Goal: Transaction & Acquisition: Subscribe to service/newsletter

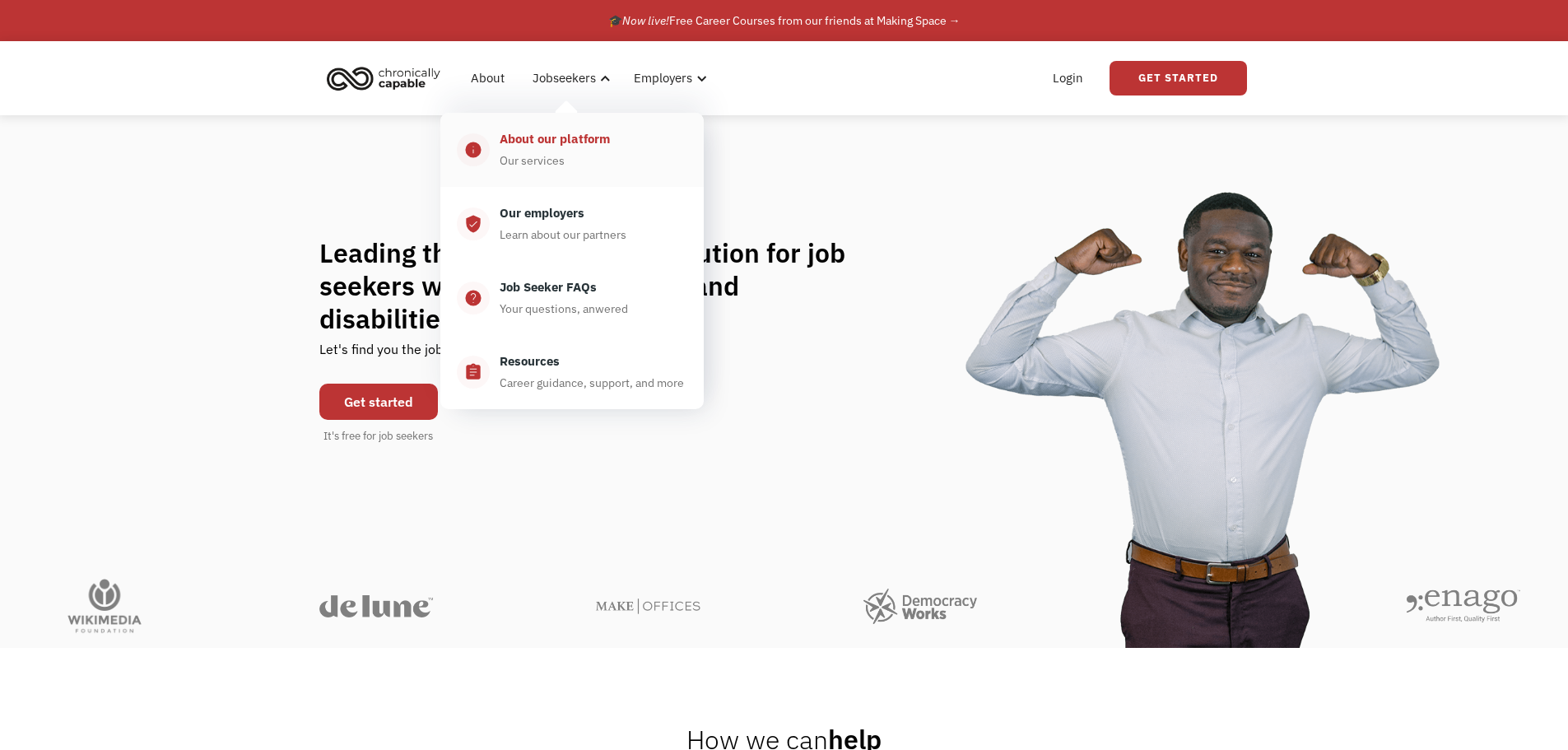
click at [576, 148] on div "About our platform" at bounding box center [555, 139] width 111 height 20
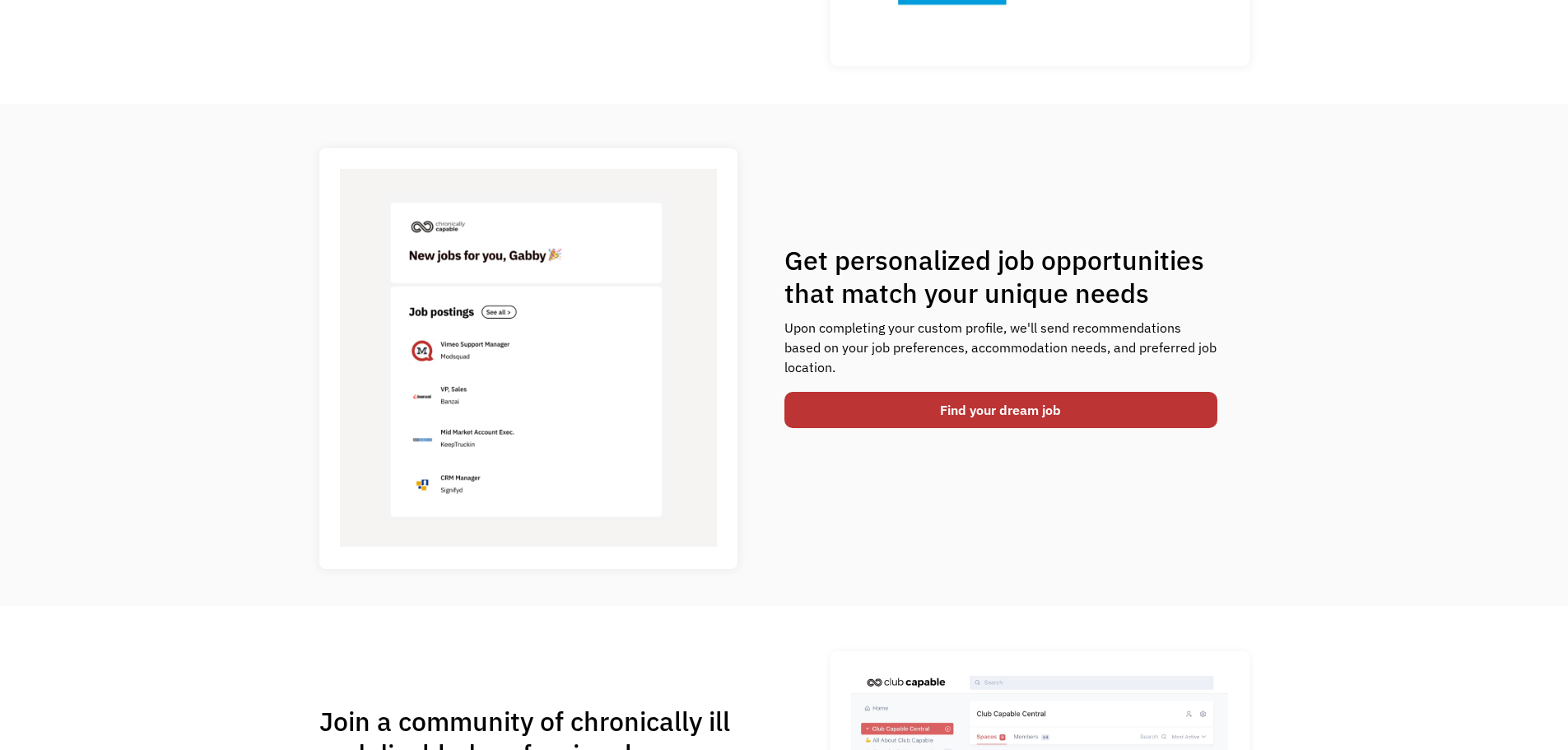
scroll to position [329, 0]
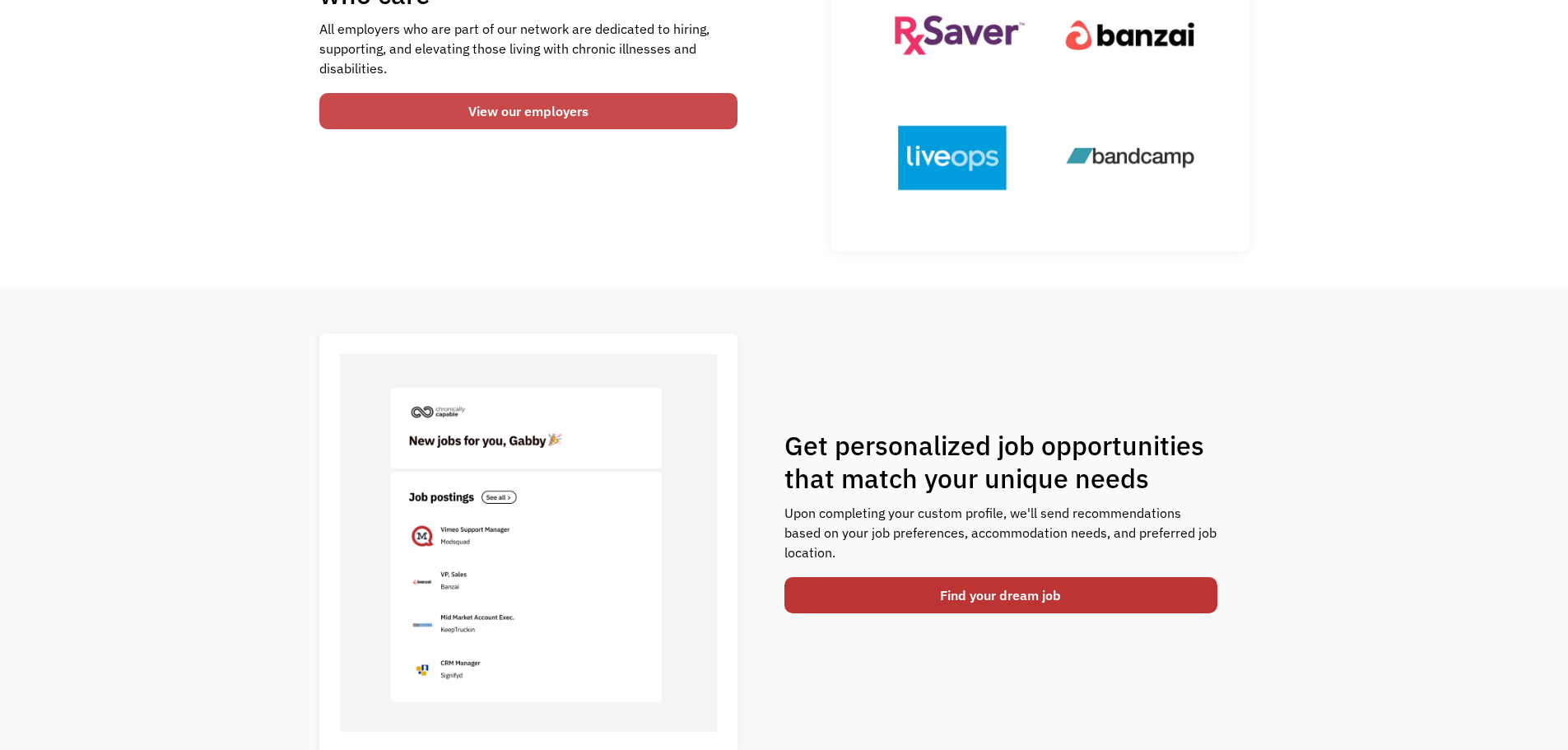
click at [532, 118] on link "View our employers" at bounding box center [529, 111] width 419 height 37
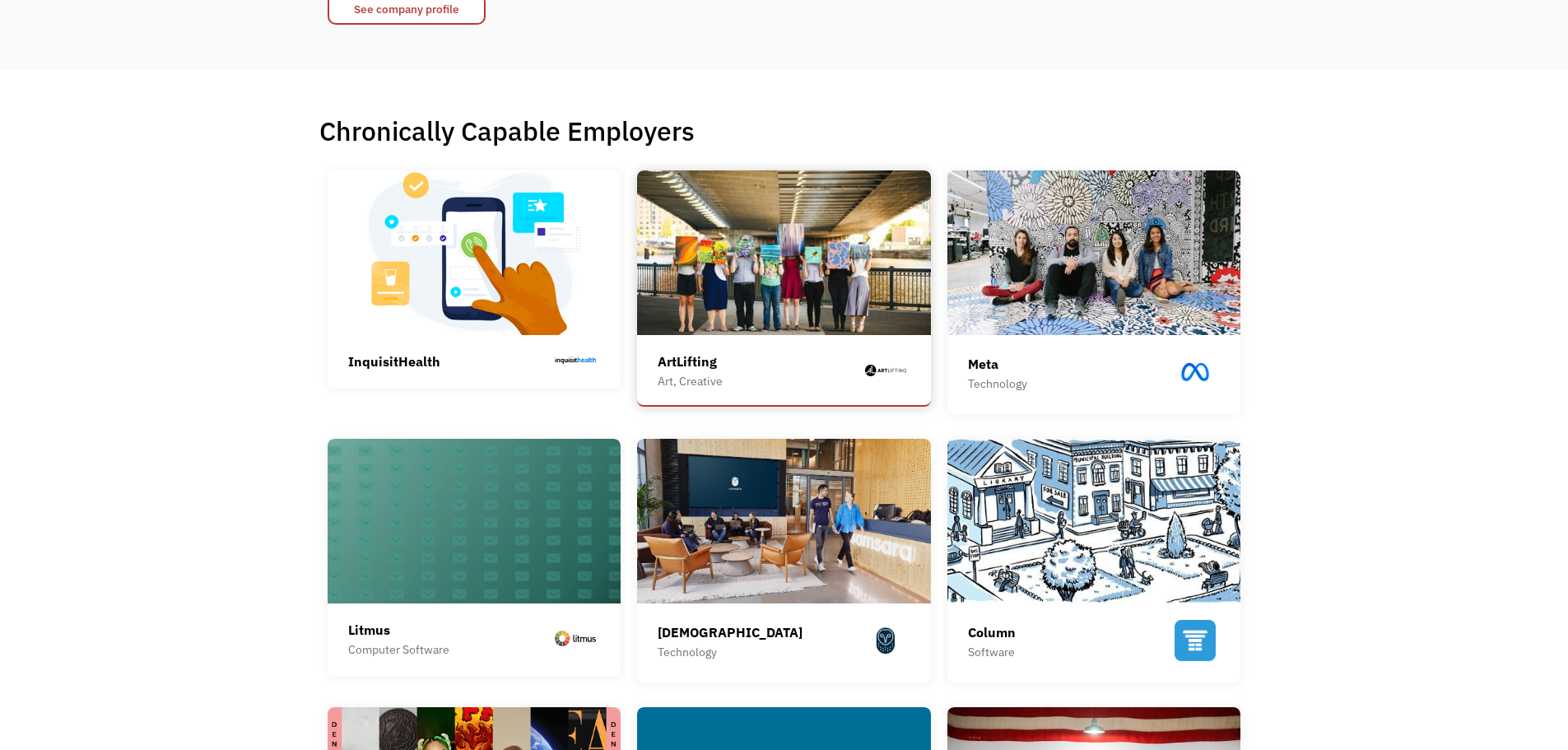
scroll to position [329, 0]
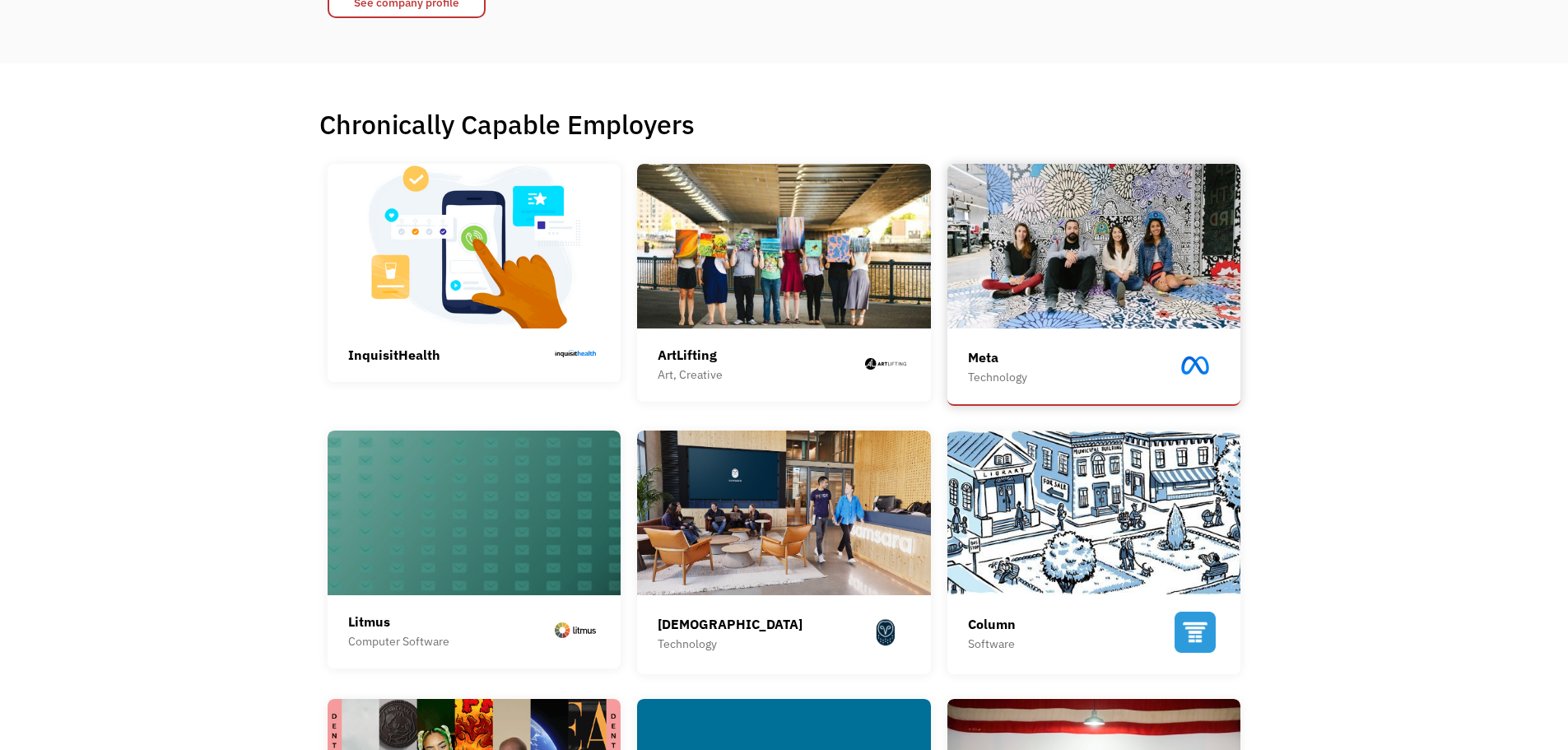
click at [1157, 298] on img at bounding box center [1094, 247] width 293 height 165
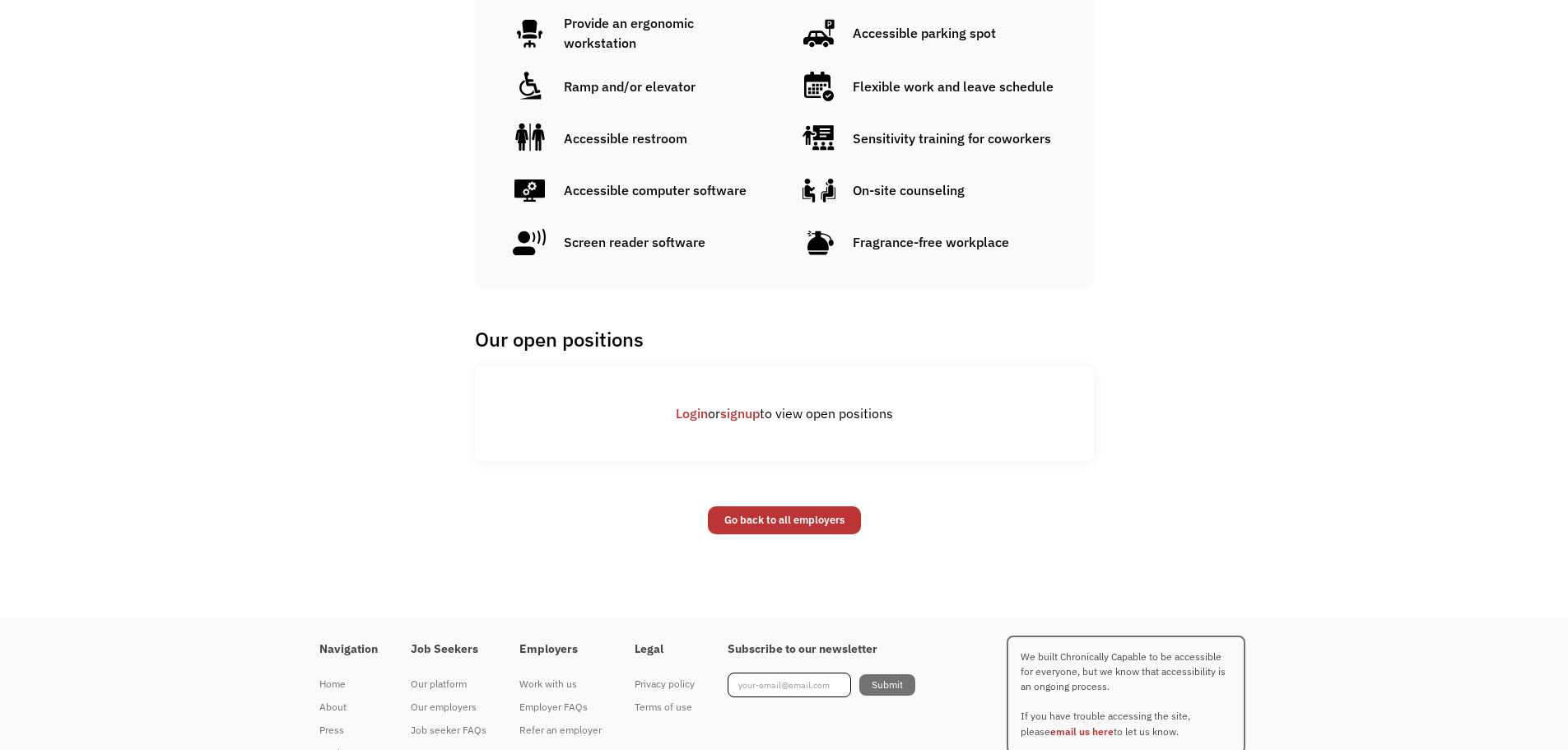
scroll to position [1235, 0]
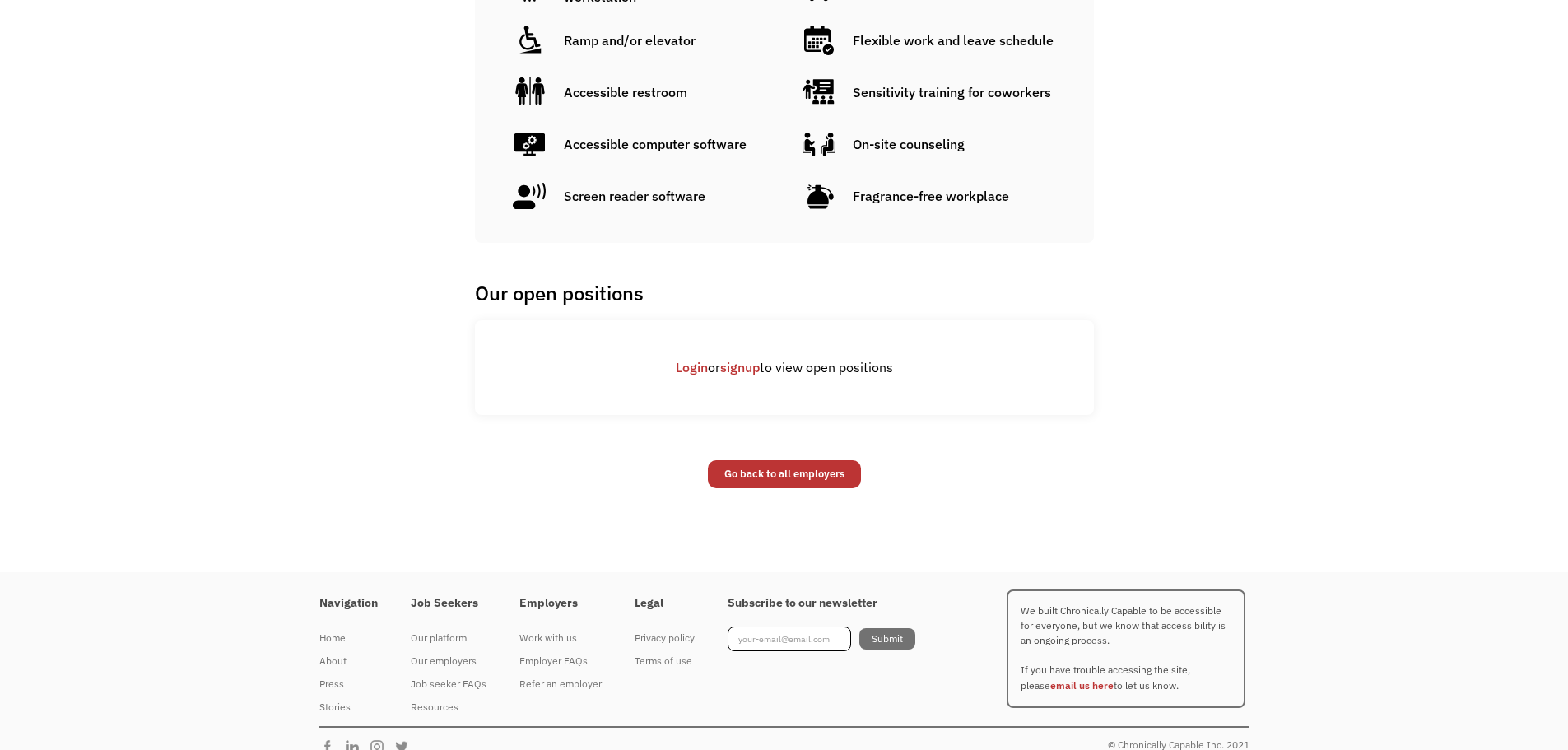
click at [690, 359] on link "Login" at bounding box center [692, 368] width 32 height 17
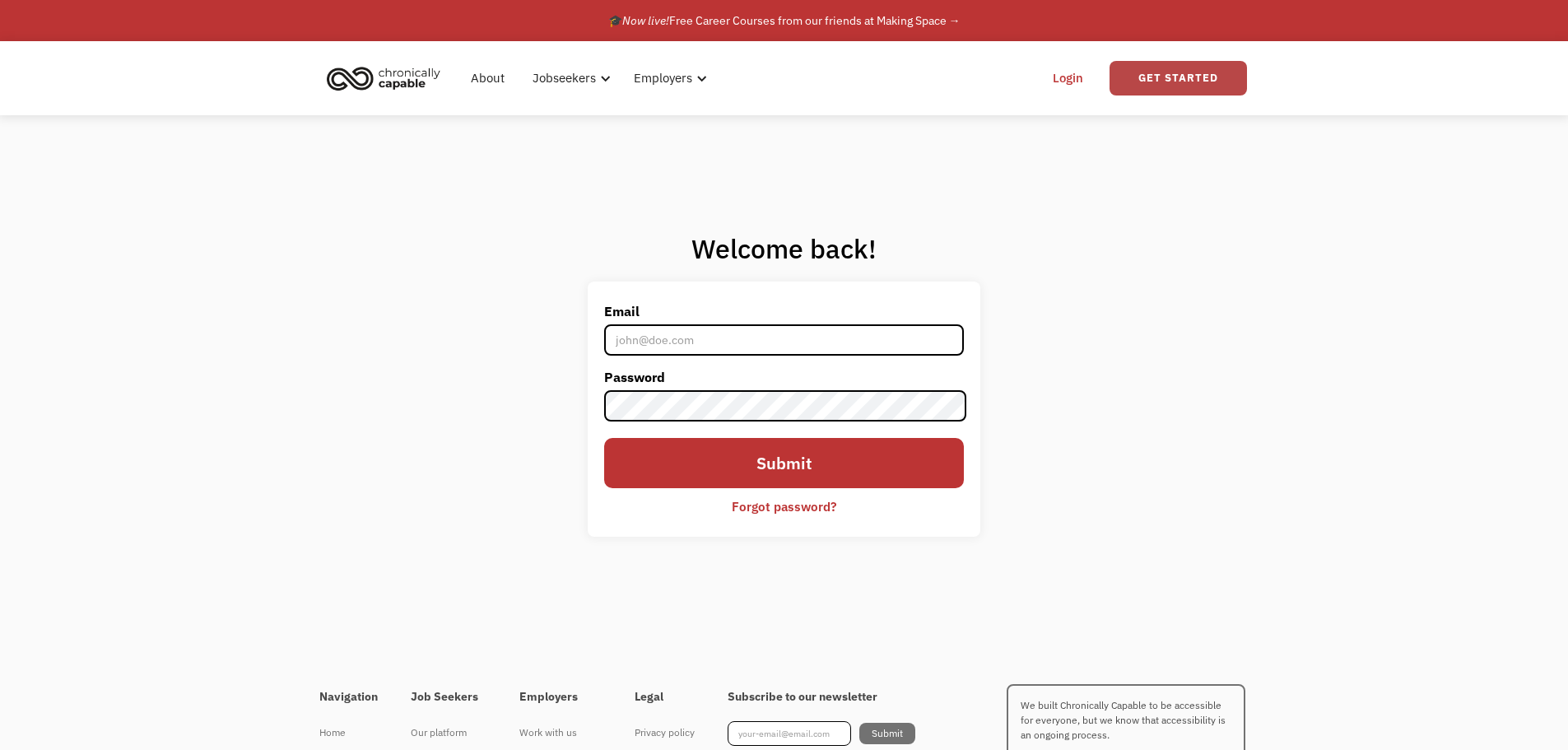
click at [1170, 68] on link "Get Started" at bounding box center [1177, 78] width 138 height 35
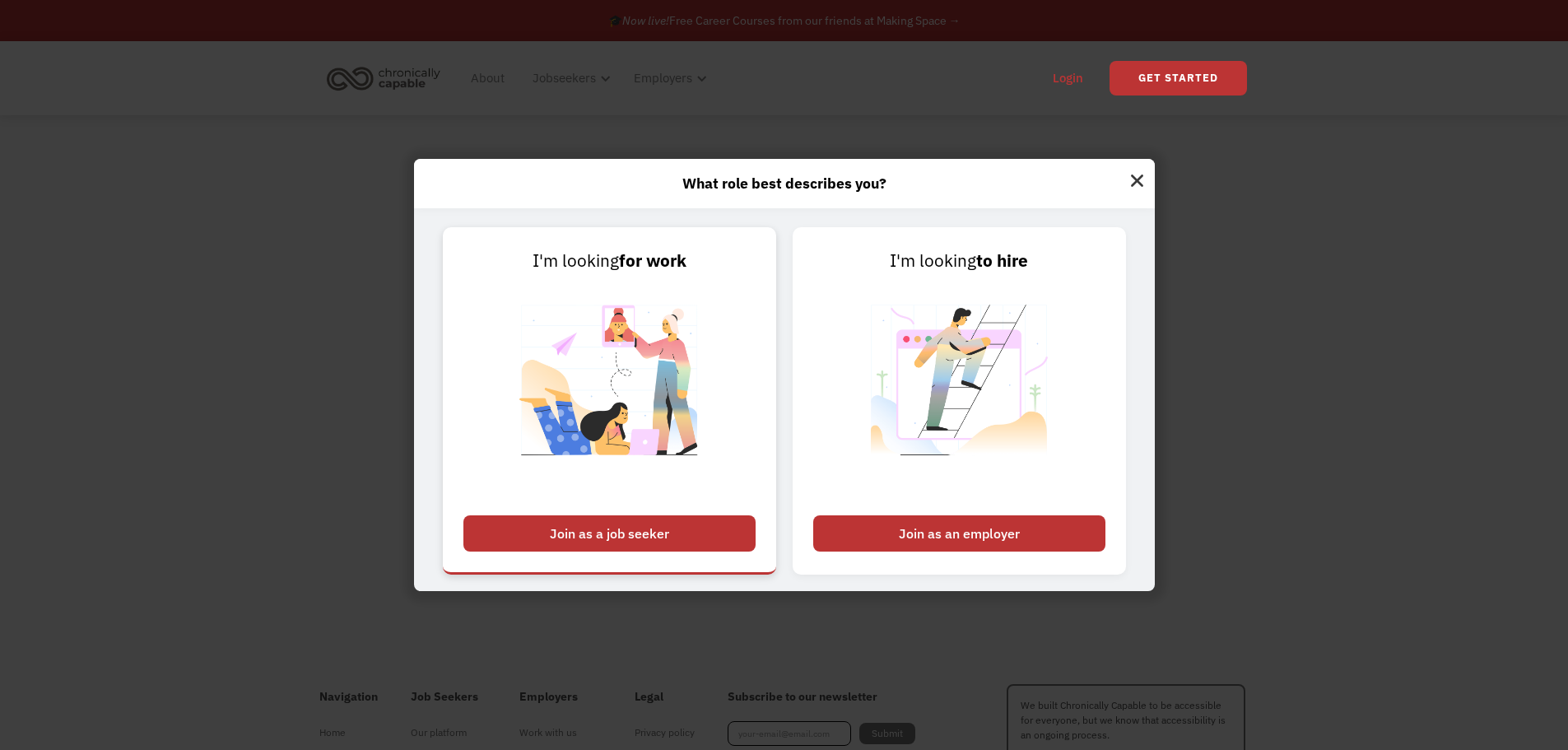
click at [630, 365] on img at bounding box center [609, 390] width 205 height 232
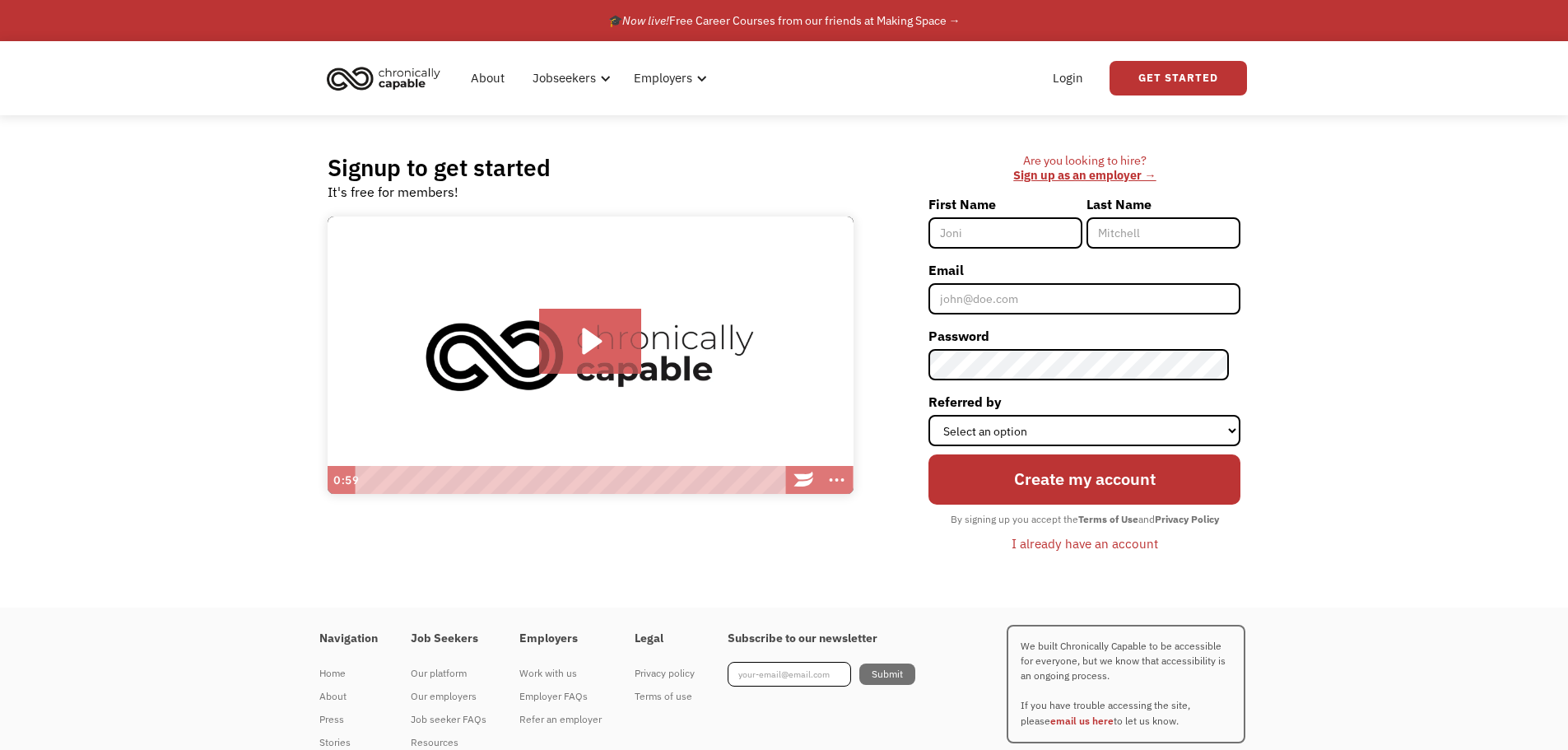
click at [997, 237] on input "First Name" at bounding box center [1005, 232] width 154 height 31
click at [1049, 239] on input "First Name" at bounding box center [1005, 232] width 154 height 31
click at [1066, 232] on input "First Name" at bounding box center [1005, 232] width 154 height 31
type input "[PERSON_NAME]"
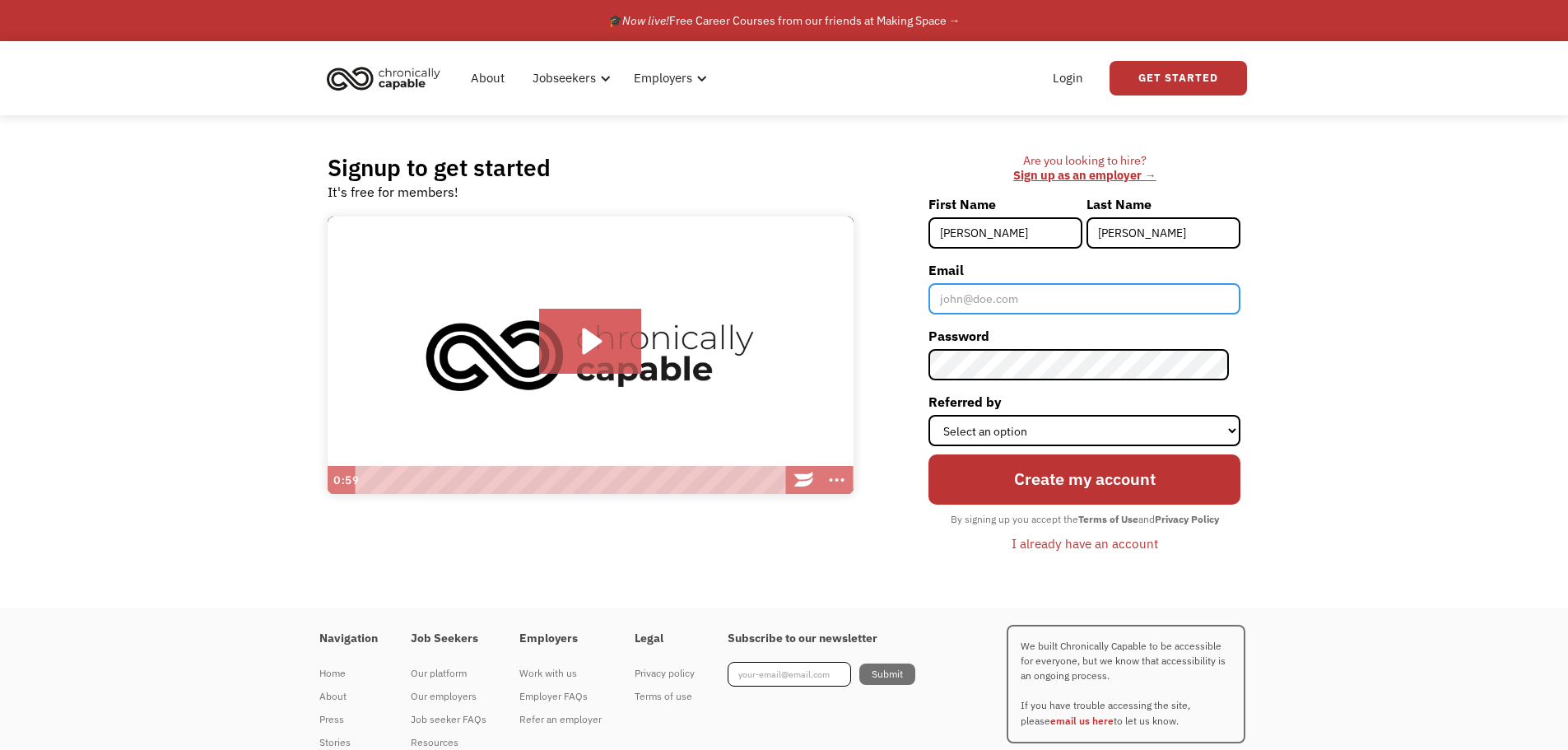
click at [994, 306] on input "Email" at bounding box center [1083, 298] width 312 height 31
click at [1001, 293] on input "va" at bounding box center [1083, 298] width 312 height 31
type input "[PERSON_NAME][EMAIL_ADDRESS][PERSON_NAME][DOMAIN_NAME]"
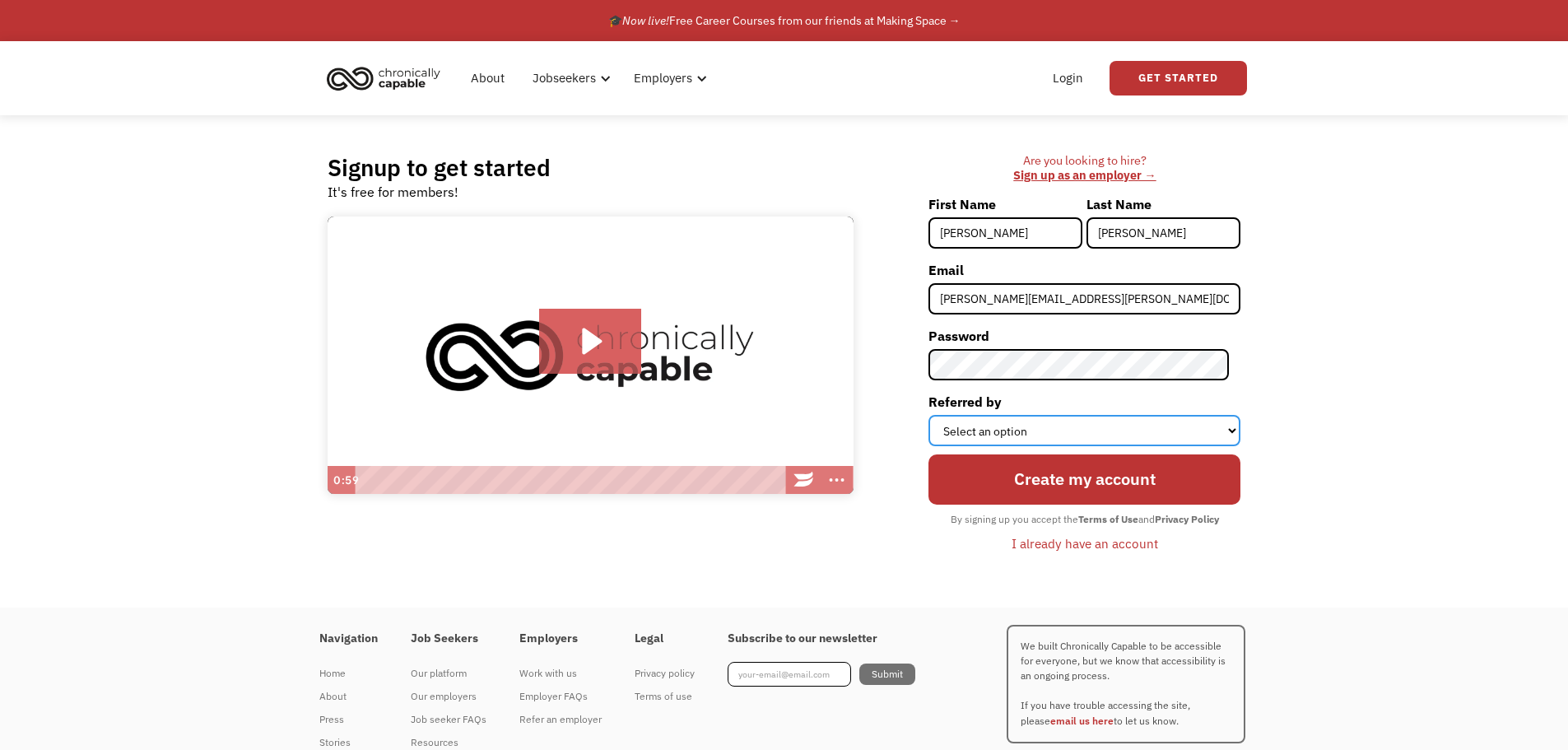
click at [1082, 433] on select "Select an option Instagram Facebook Twitter Search Engine News Article Word of …" at bounding box center [1083, 429] width 312 height 31
select select "Other"
click at [940, 414] on select "Select an option Instagram Facebook Twitter Search Engine News Article Word of …" at bounding box center [1083, 429] width 312 height 31
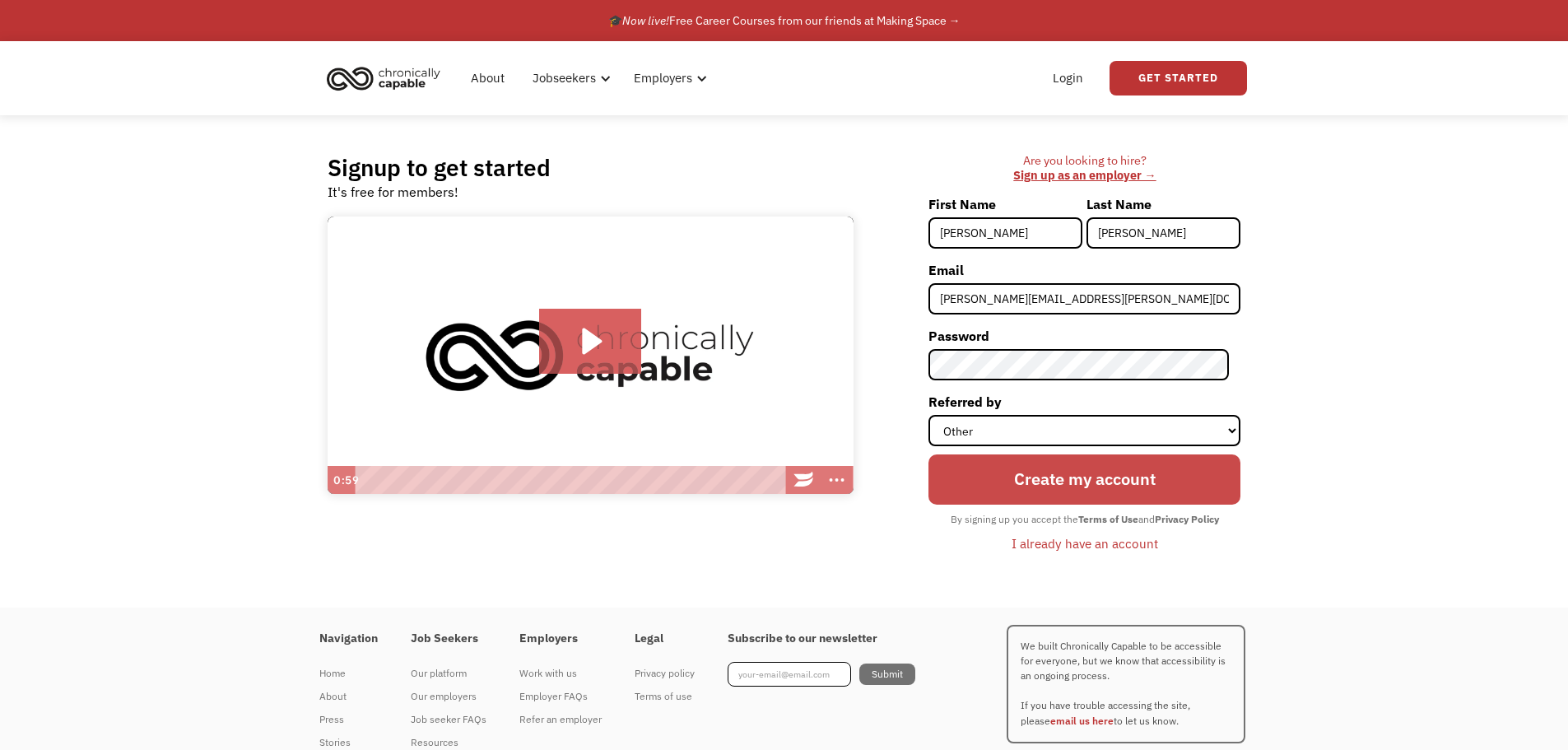
click at [1045, 482] on input "Create my account" at bounding box center [1083, 479] width 312 height 50
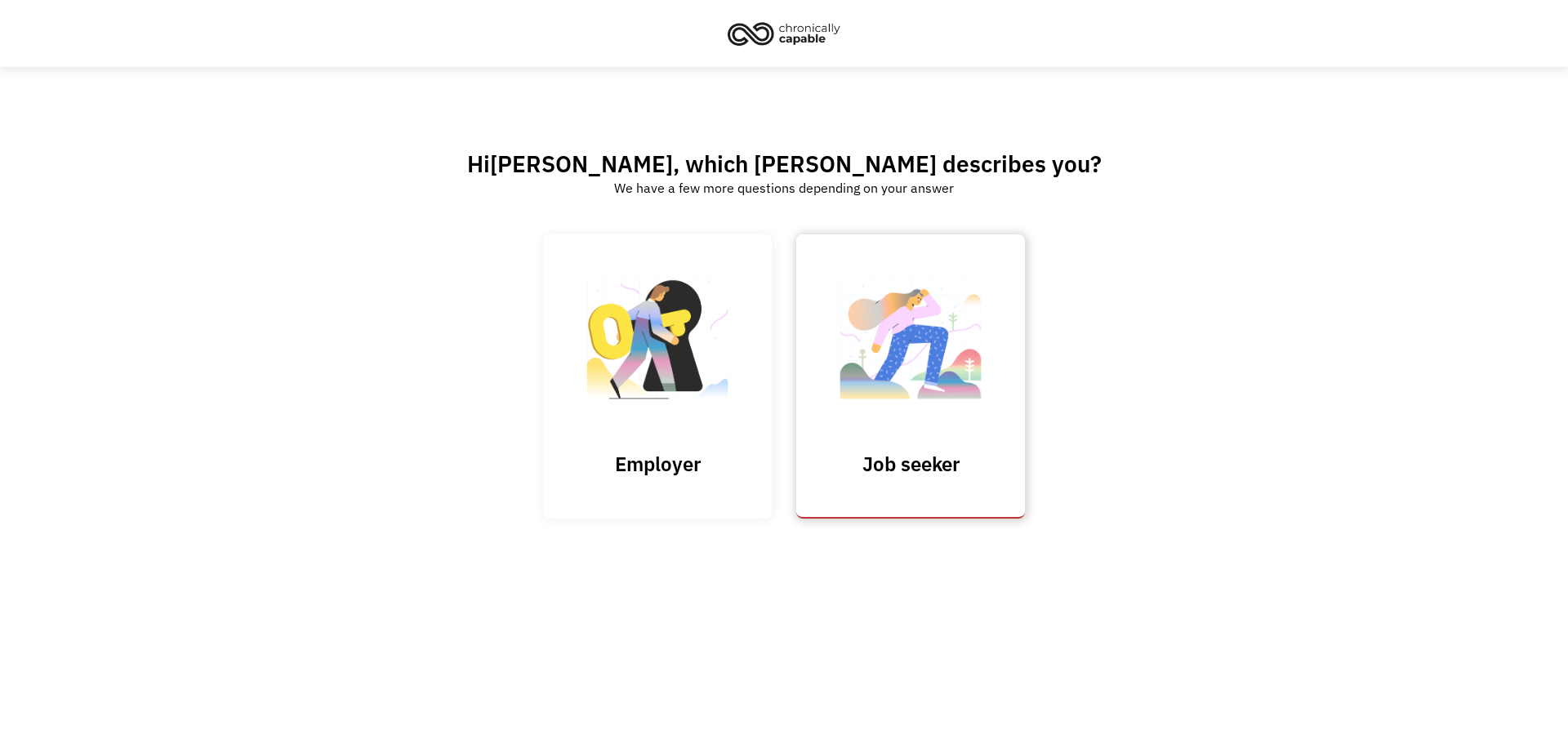
click at [908, 418] on img at bounding box center [910, 346] width 164 height 159
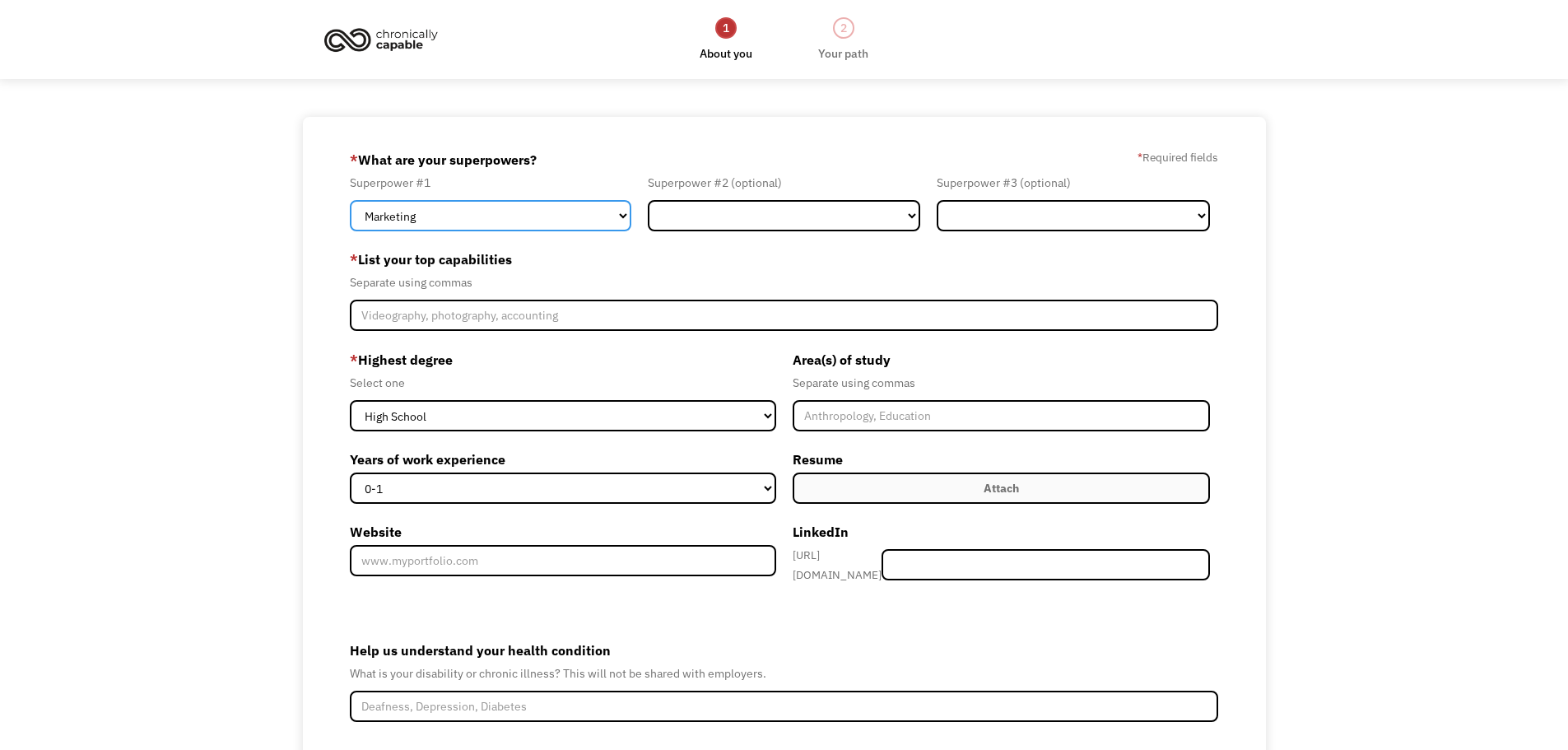
click at [543, 224] on select "Marketing Human Resources Finance Technology Operations Sales Industrial & Manu…" at bounding box center [490, 215] width 281 height 31
select select "Healthcare"
click at [350, 200] on select "Marketing Human Resources Finance Technology Operations Sales Industrial & Manu…" at bounding box center [490, 215] width 281 height 31
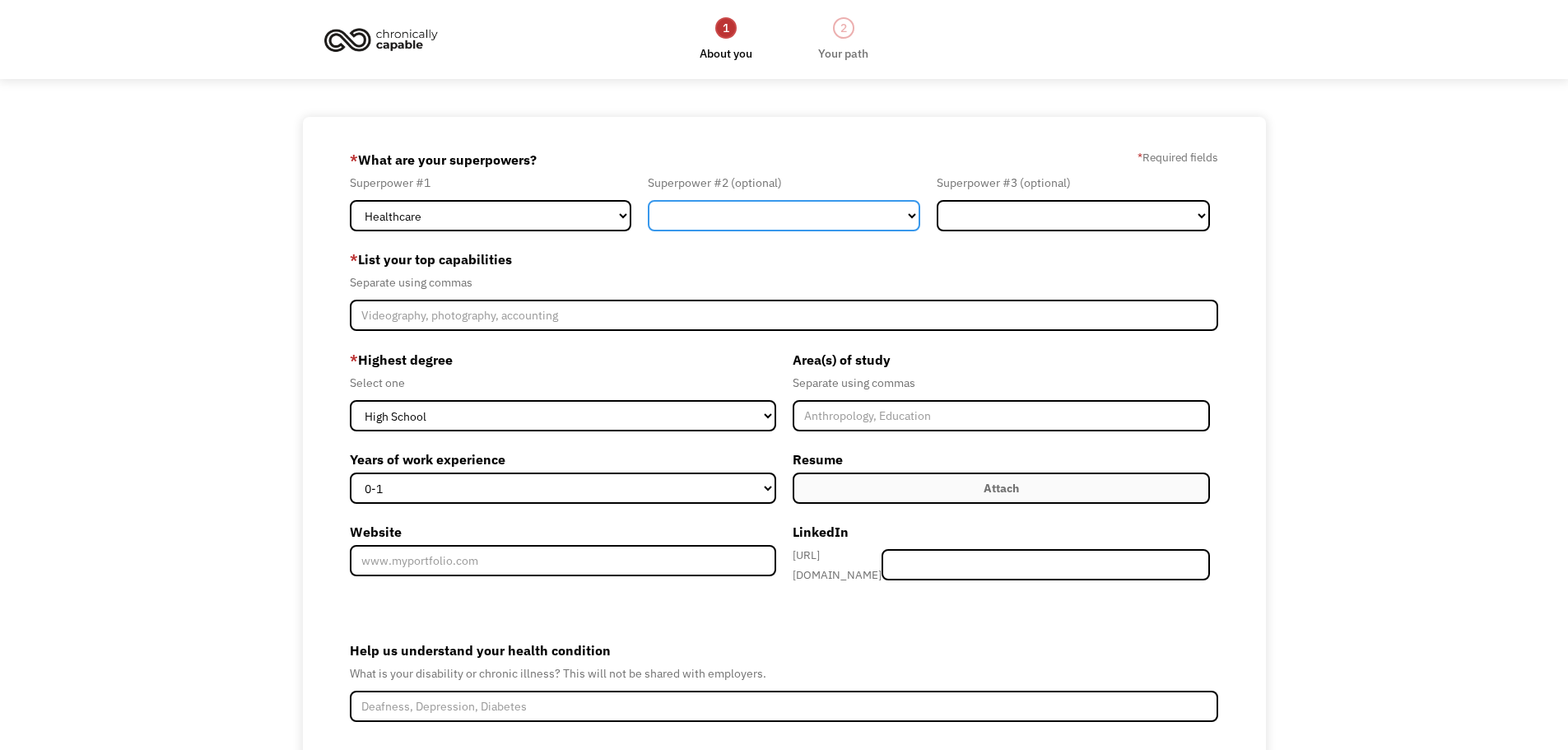
click at [785, 217] on select "Marketing Human Resources Finance Technology Operations Sales Industrial & Manu…" at bounding box center [784, 215] width 273 height 31
select select "Science & Education"
click at [648, 200] on select "Marketing Human Resources Finance Technology Operations Sales Industrial & Manu…" at bounding box center [784, 215] width 273 height 31
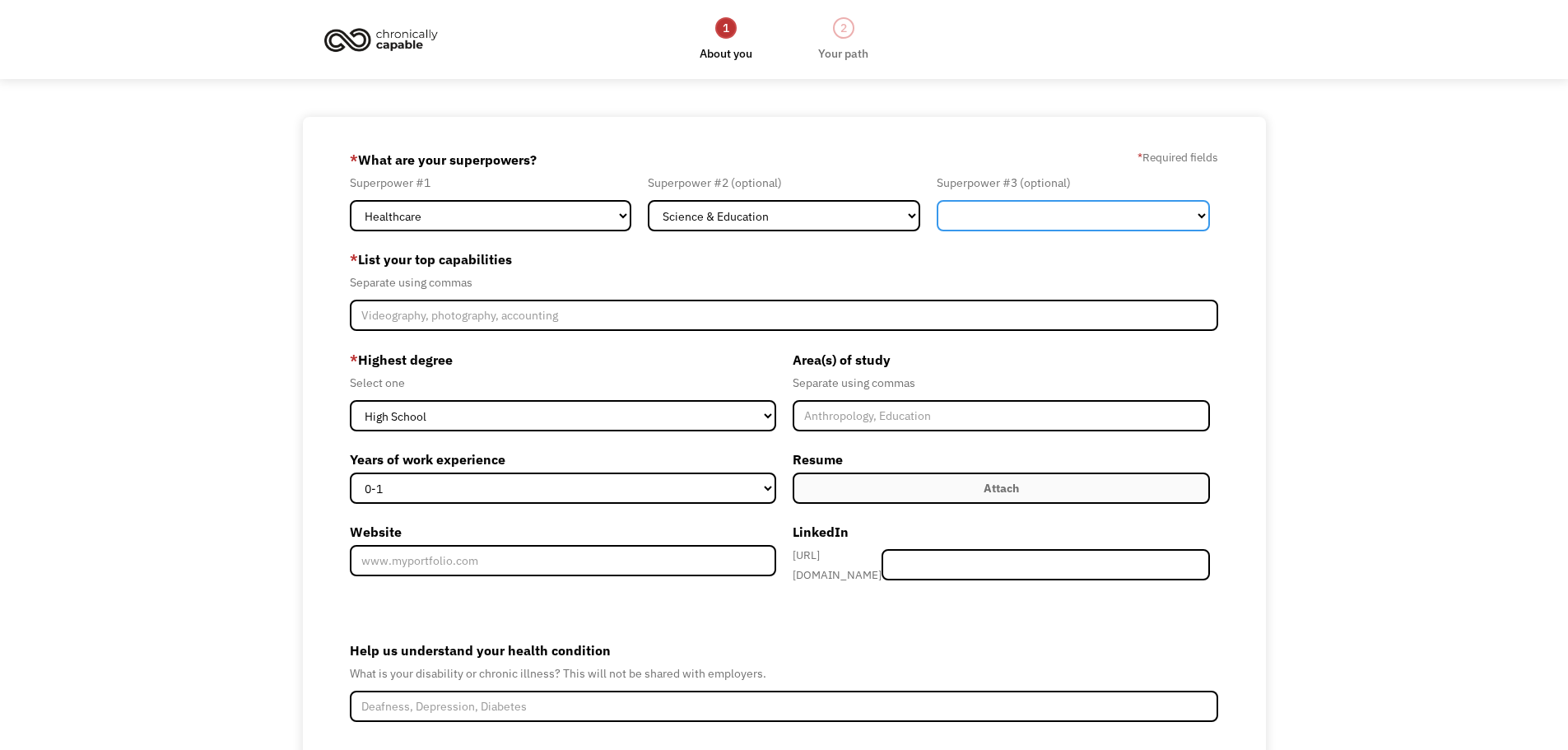
click at [1057, 219] on select "Marketing Human Resources Finance Technology Operations Sales Industrial & Manu…" at bounding box center [1072, 215] width 273 height 31
select select "Operations"
click at [936, 200] on select "Marketing Human Resources Finance Technology Operations Sales Industrial & Manu…" at bounding box center [1072, 215] width 273 height 31
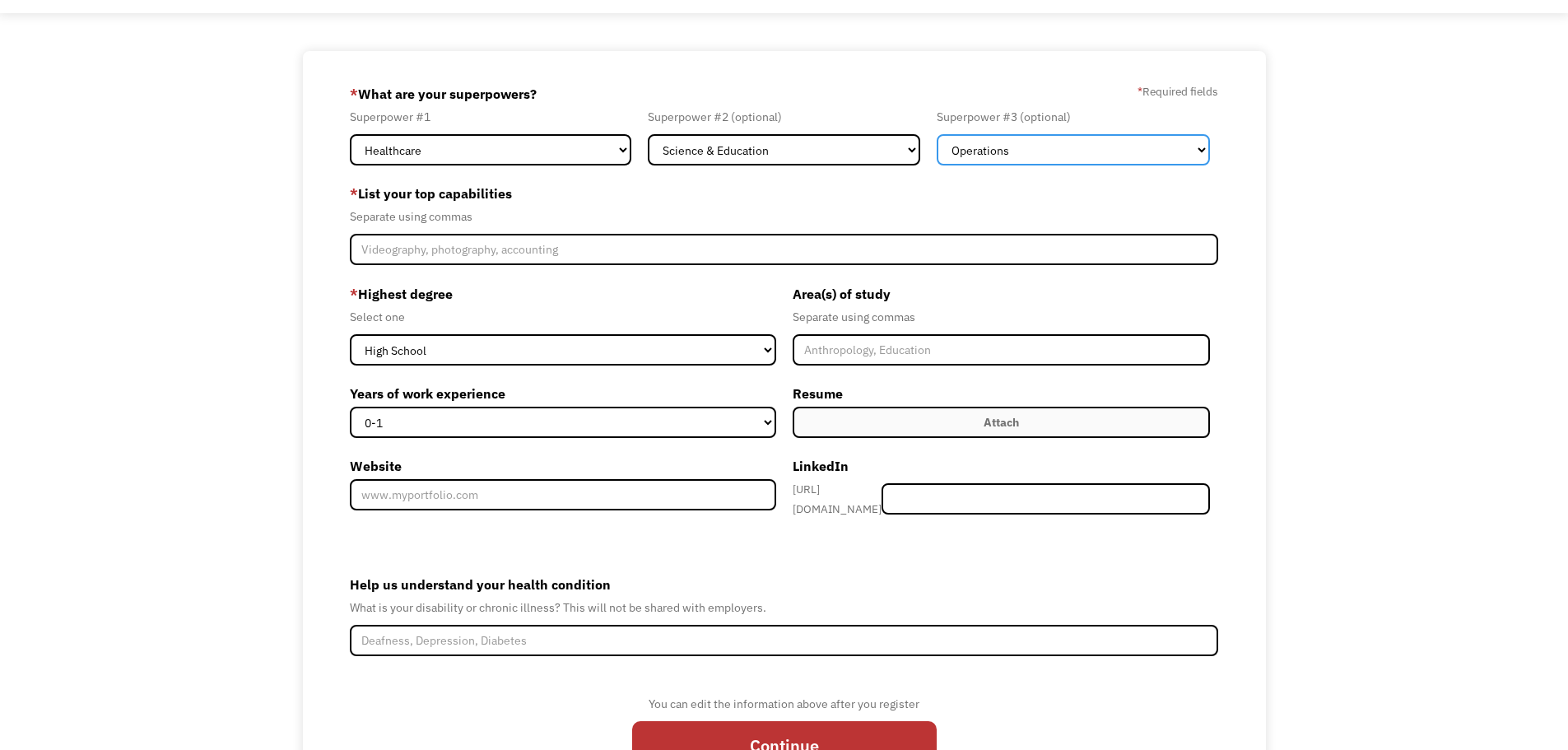
scroll to position [160, 0]
